Goal: Check status

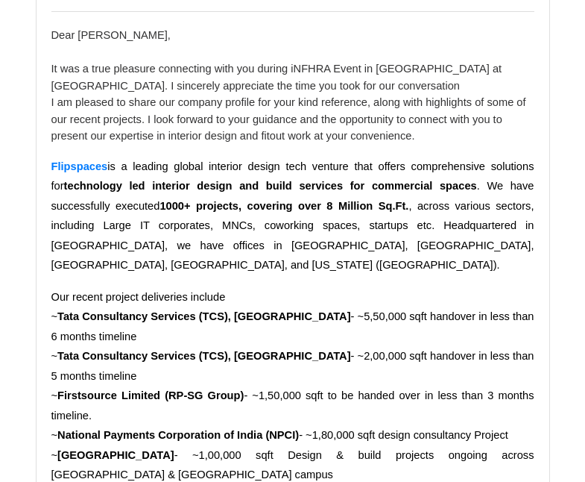
scroll to position [4957, 0]
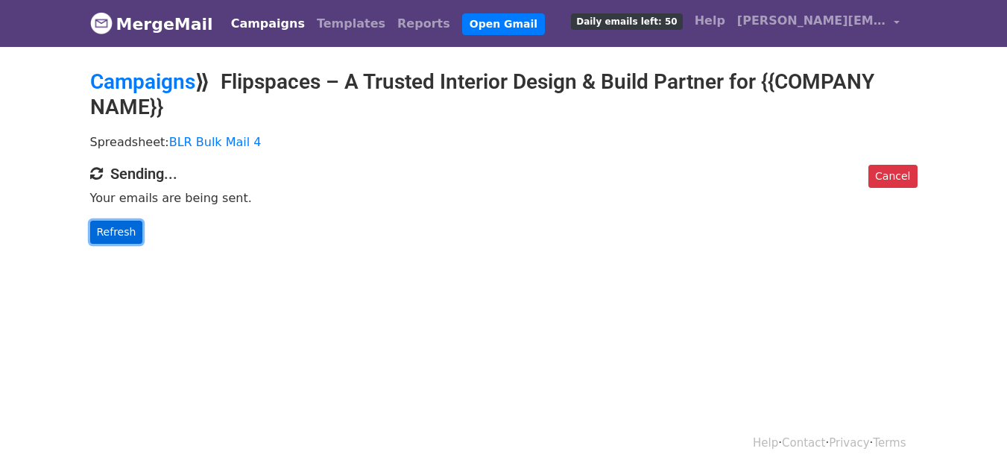
click at [116, 233] on link "Refresh" at bounding box center [116, 232] width 53 height 23
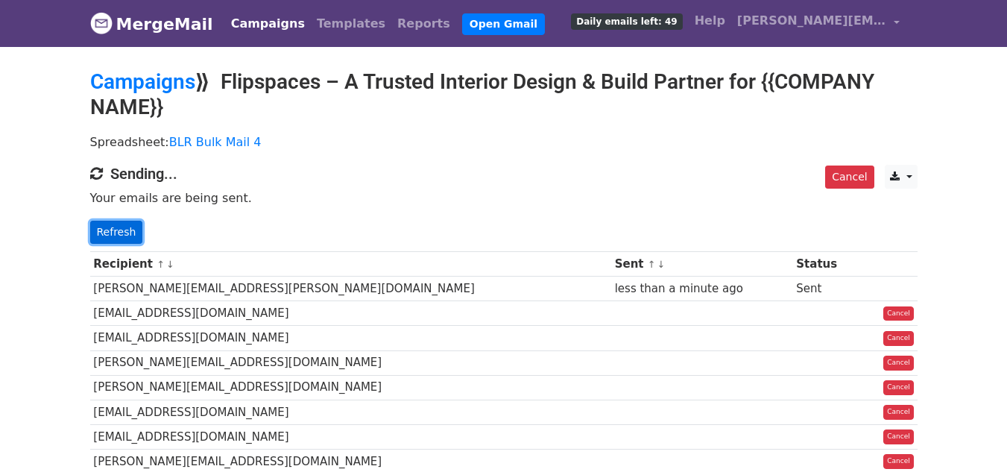
click at [110, 231] on link "Refresh" at bounding box center [116, 232] width 53 height 23
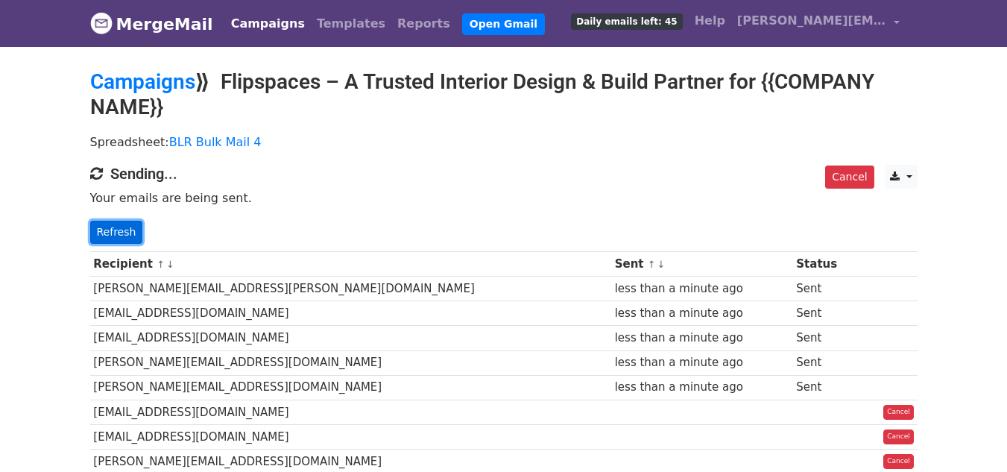
click at [115, 227] on link "Refresh" at bounding box center [116, 232] width 53 height 23
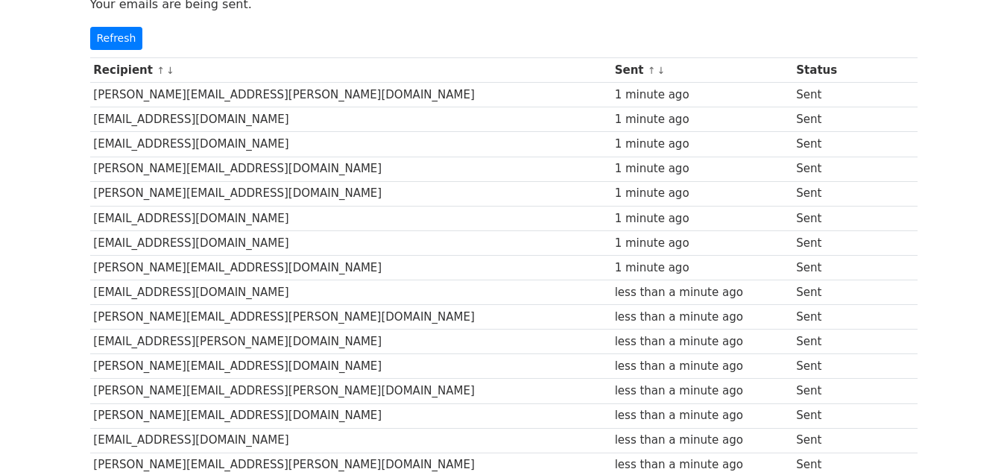
scroll to position [195, 0]
